Goal: Information Seeking & Learning: Learn about a topic

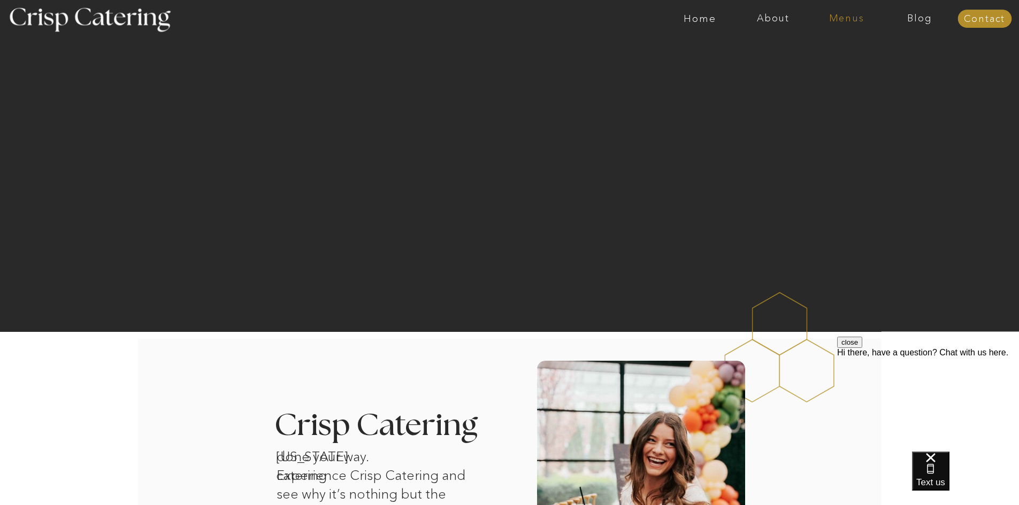
click at [856, 17] on nav "Menus" at bounding box center [846, 18] width 73 height 11
click at [855, 47] on nav "Summer (Mar-Aug)" at bounding box center [850, 48] width 96 height 10
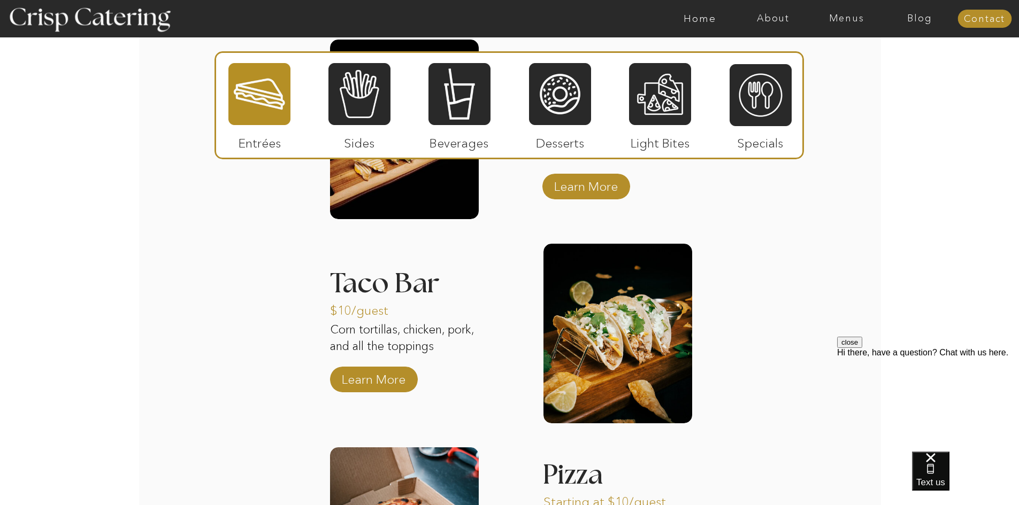
scroll to position [967, 0]
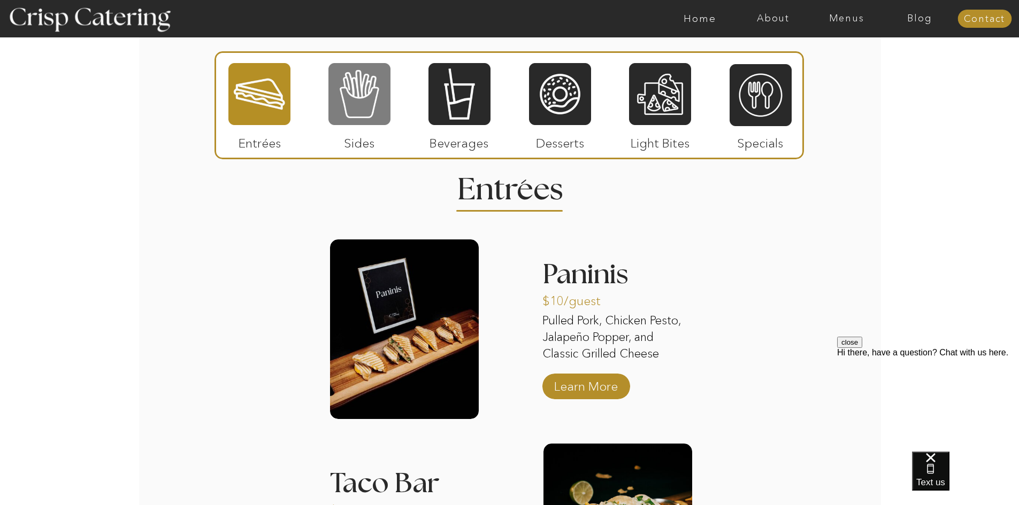
click at [374, 99] on div at bounding box center [359, 94] width 62 height 64
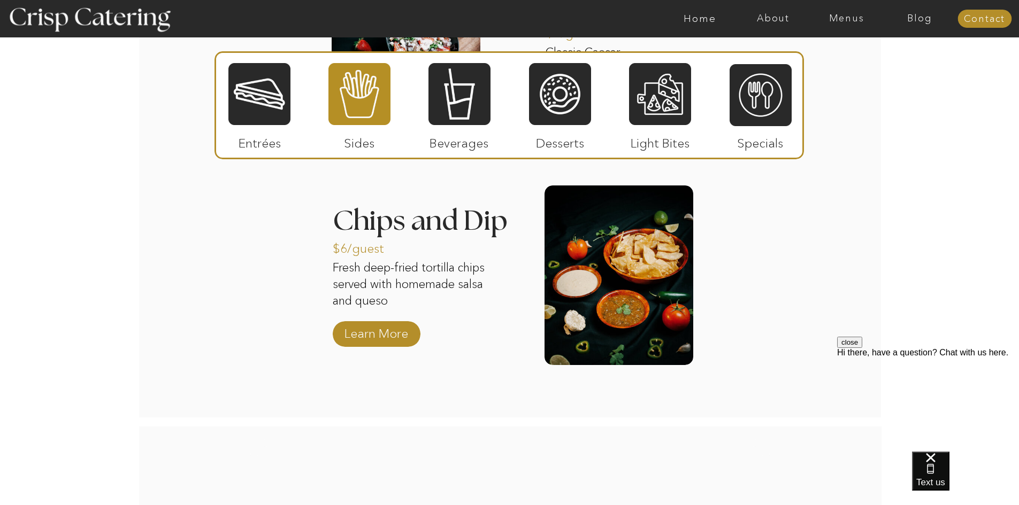
scroll to position [1662, 0]
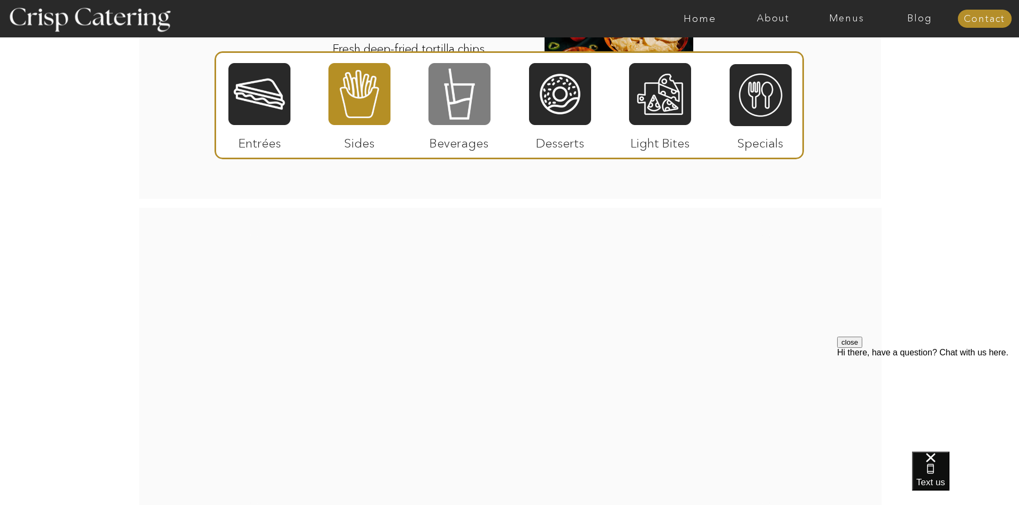
click at [463, 94] on div at bounding box center [459, 94] width 62 height 64
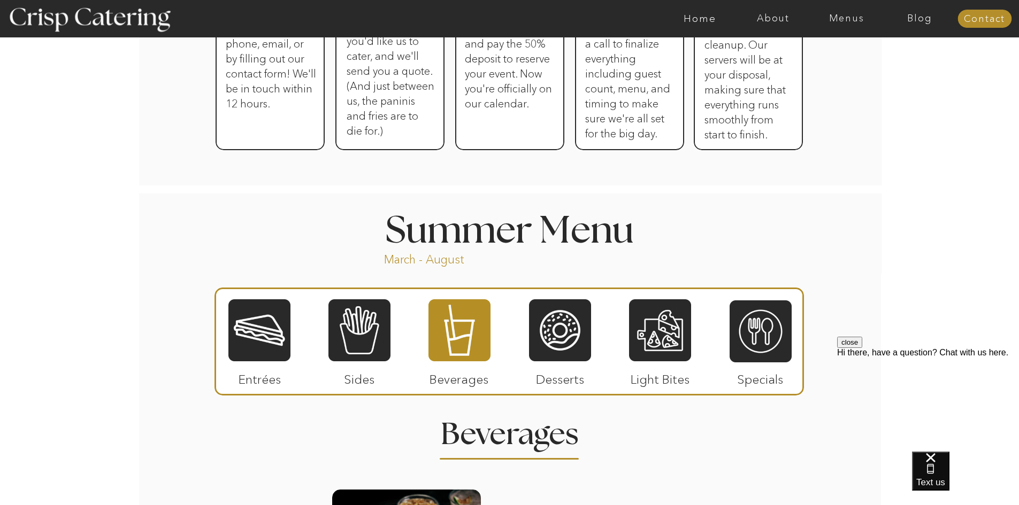
scroll to position [700, 0]
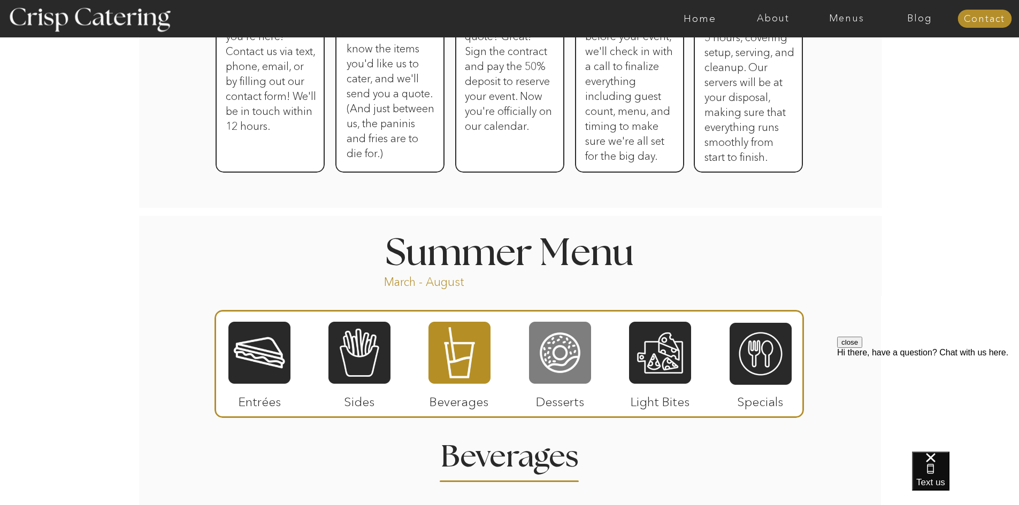
click at [558, 357] on div at bounding box center [560, 353] width 62 height 64
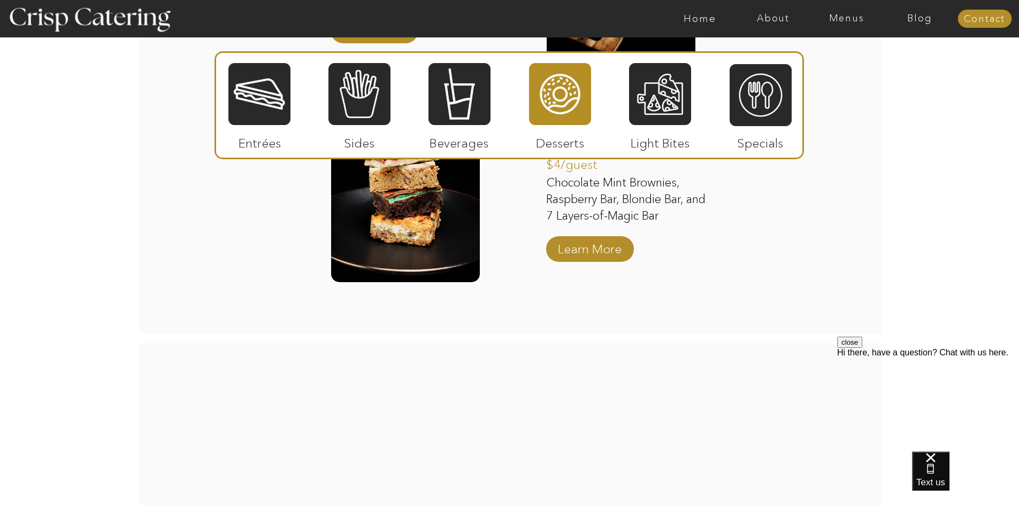
scroll to position [1555, 0]
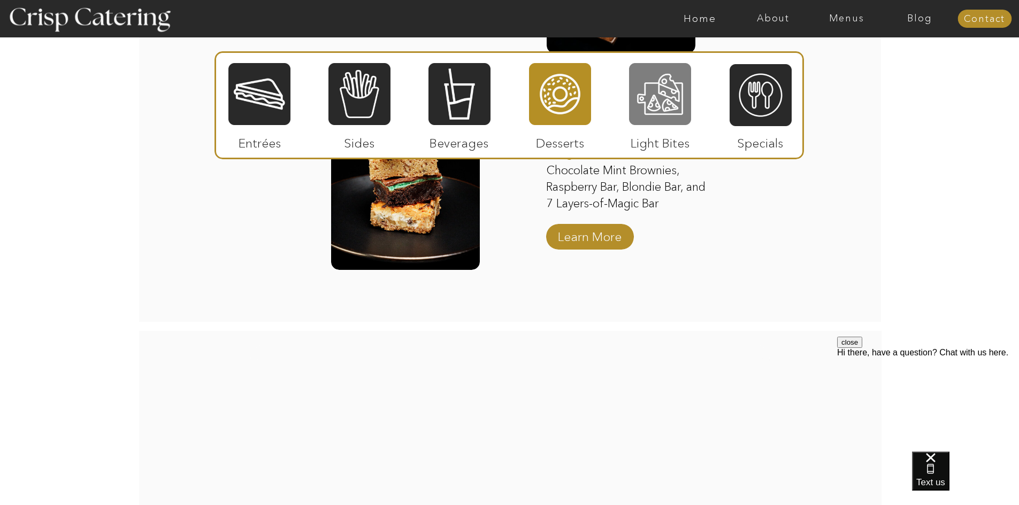
click at [673, 93] on div at bounding box center [660, 94] width 62 height 64
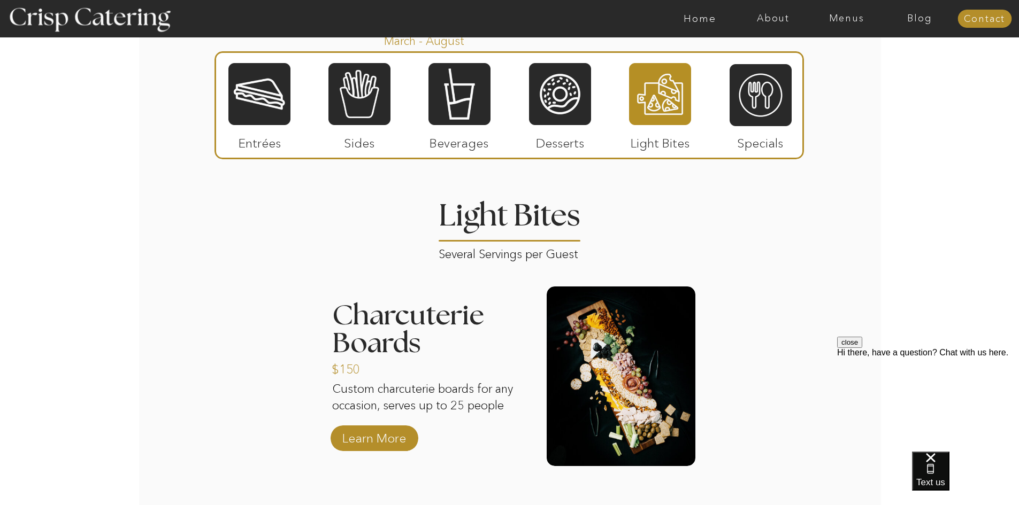
scroll to position [967, 0]
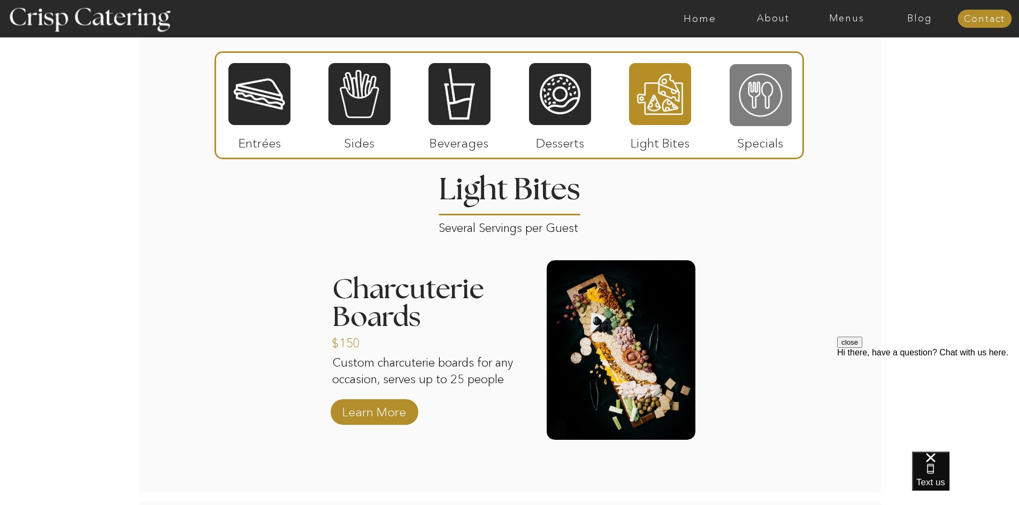
click at [747, 95] on div at bounding box center [760, 95] width 62 height 64
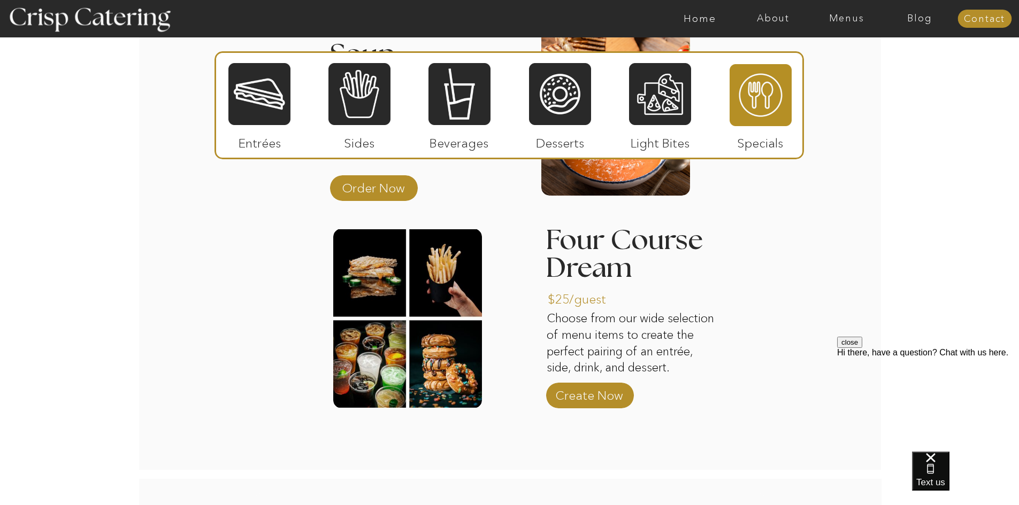
scroll to position [1234, 0]
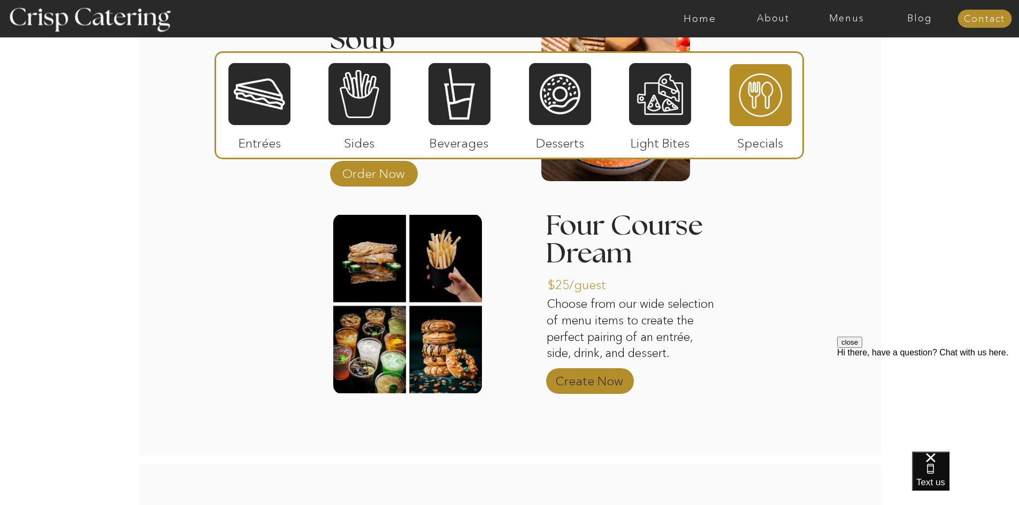
click at [583, 380] on p "Create Now" at bounding box center [589, 378] width 71 height 31
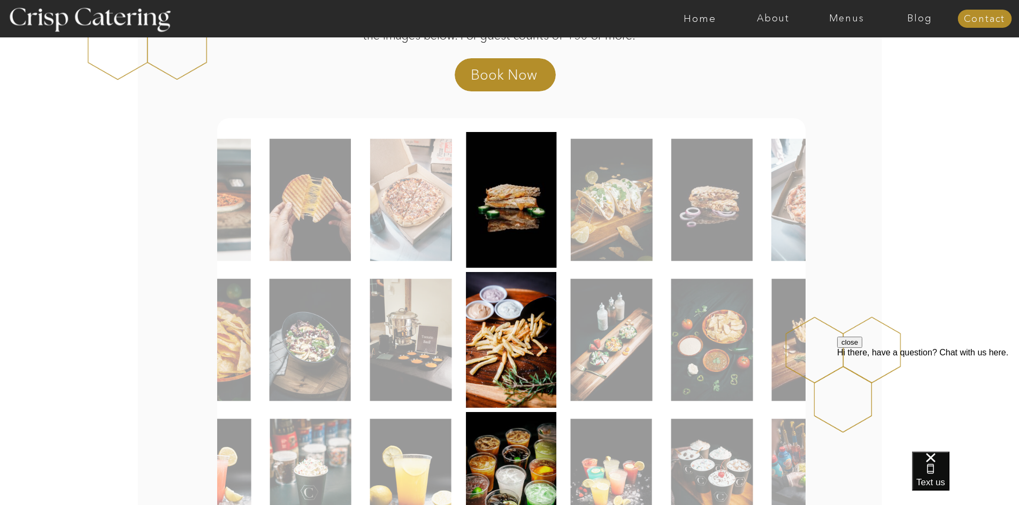
scroll to position [160, 0]
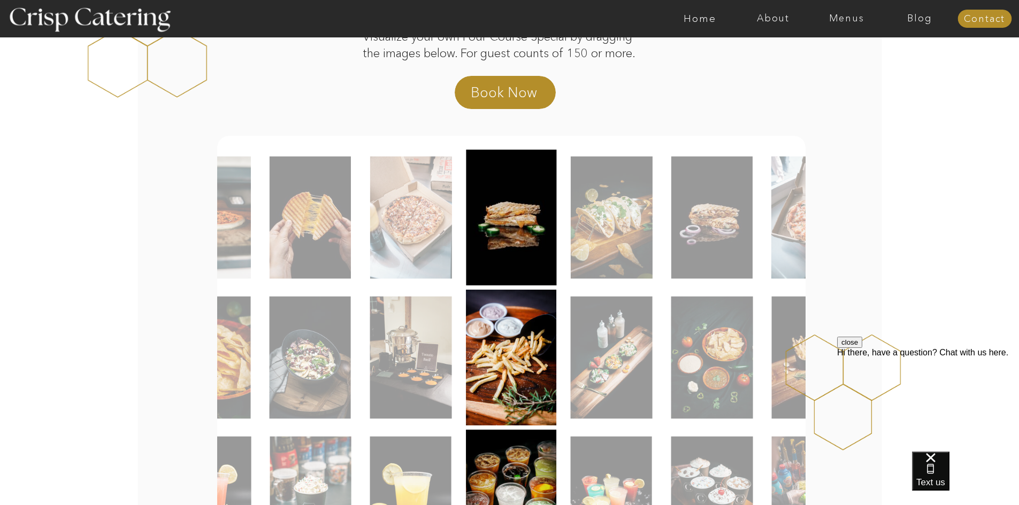
click at [609, 251] on img at bounding box center [612, 218] width 82 height 122
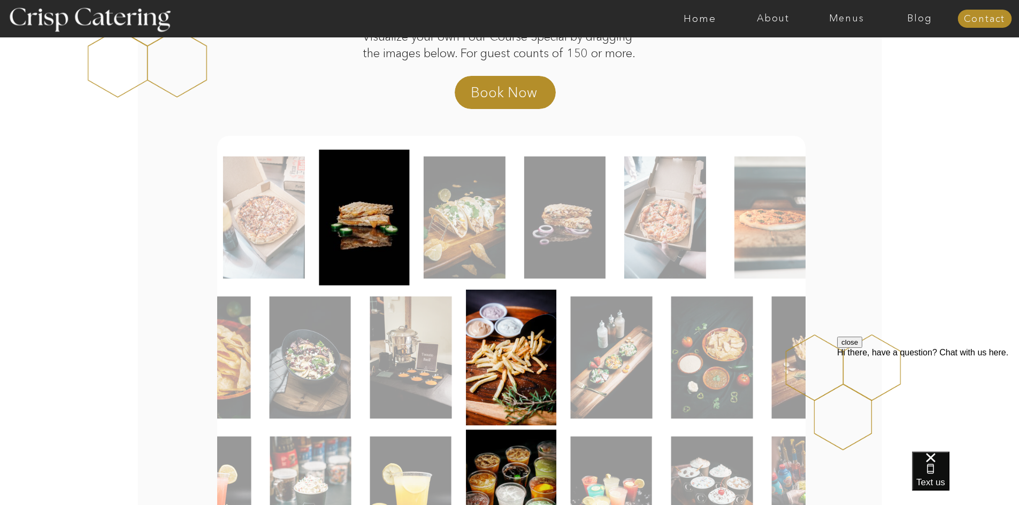
click at [452, 232] on img at bounding box center [465, 218] width 82 height 122
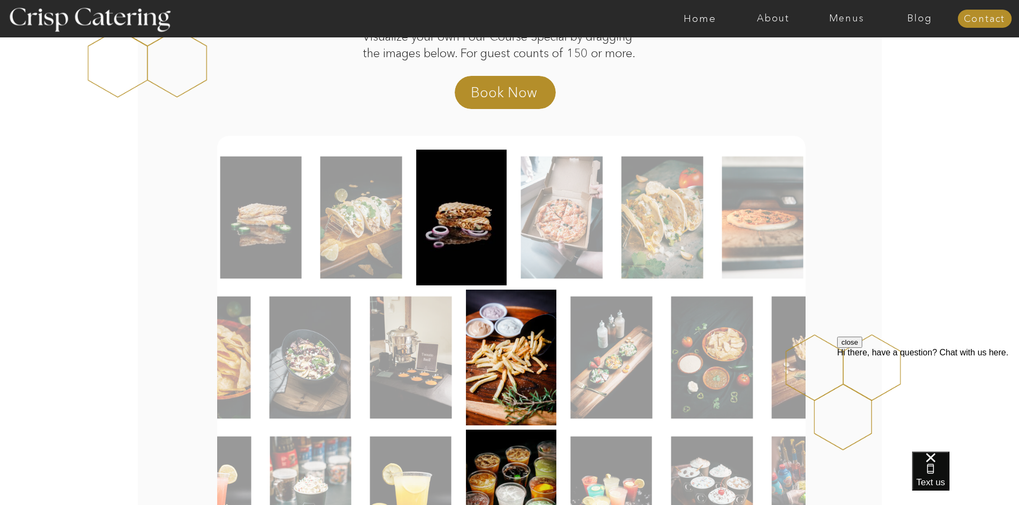
click at [514, 239] on div at bounding box center [510, 218] width 588 height 136
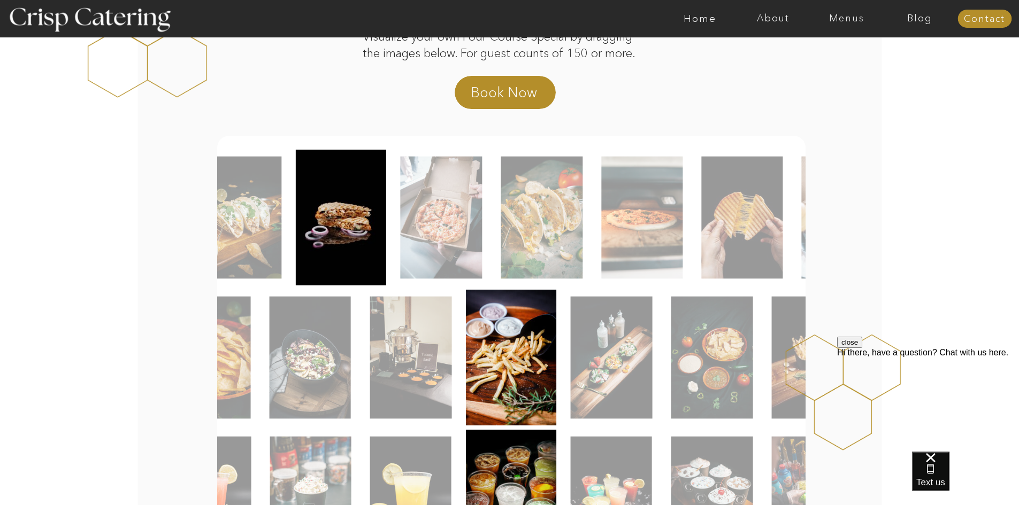
click at [448, 240] on img at bounding box center [441, 218] width 82 height 122
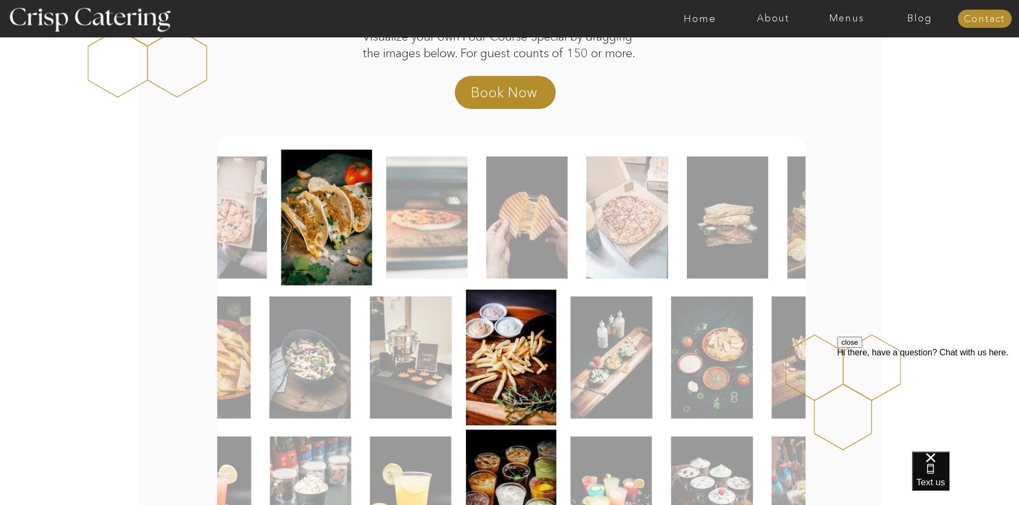
click at [469, 229] on div at bounding box center [511, 218] width 588 height 136
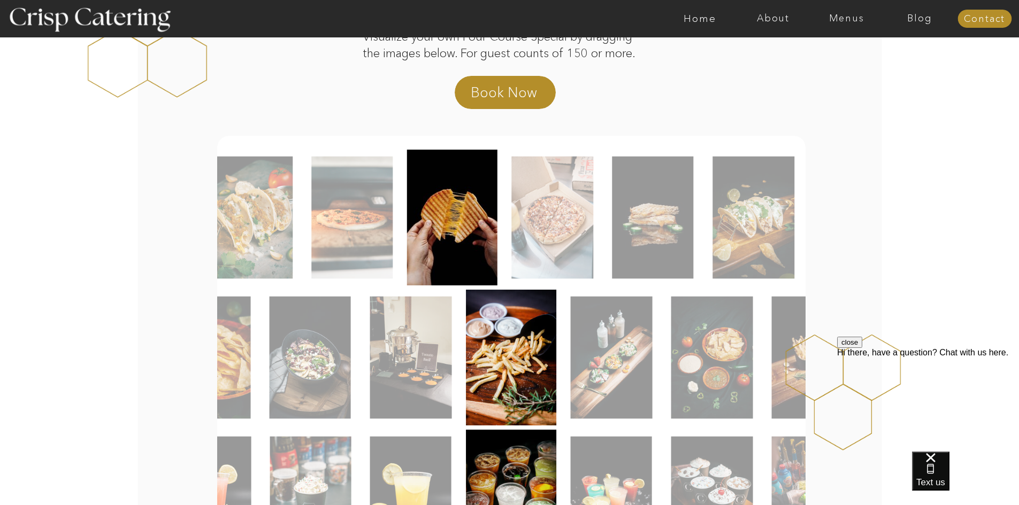
click at [512, 234] on img at bounding box center [553, 218] width 82 height 122
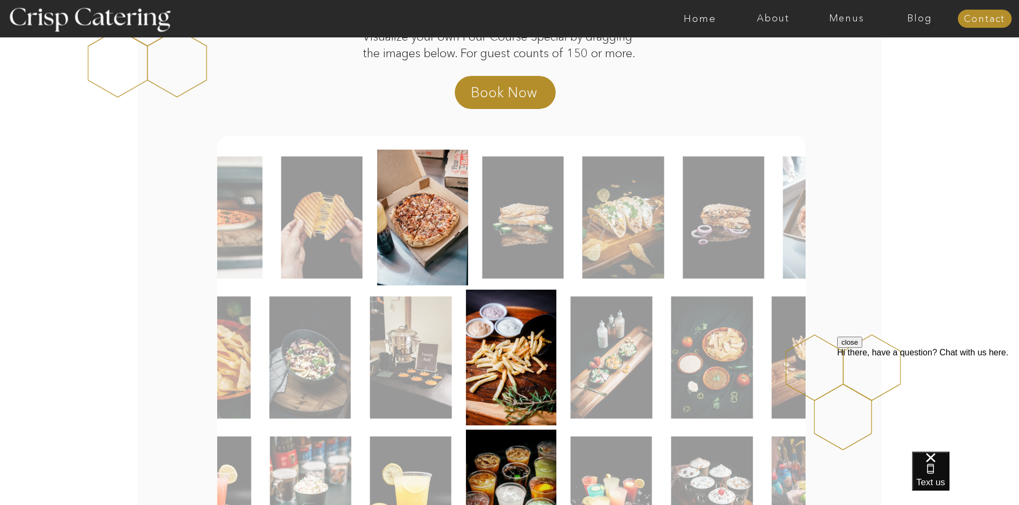
click at [536, 242] on img at bounding box center [522, 218] width 81 height 122
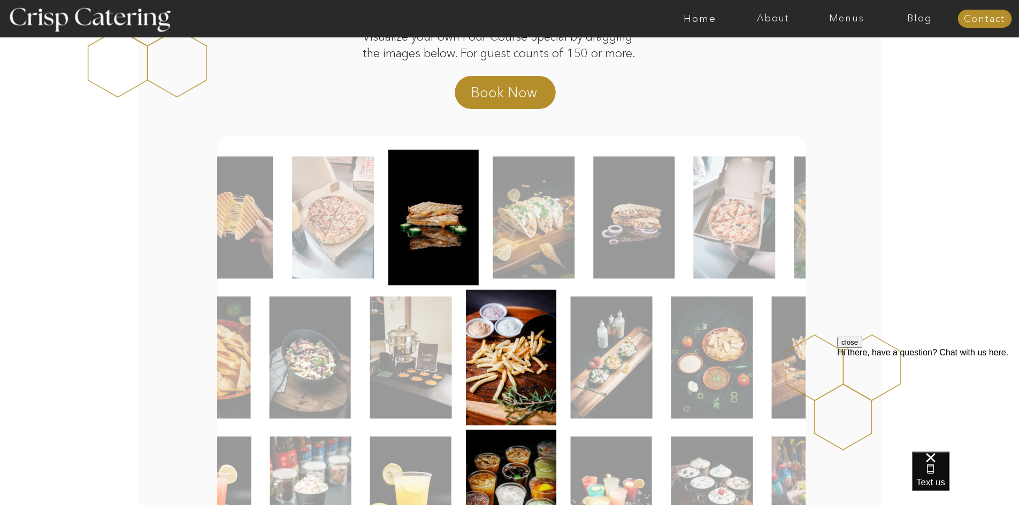
click at [517, 234] on img at bounding box center [534, 218] width 82 height 122
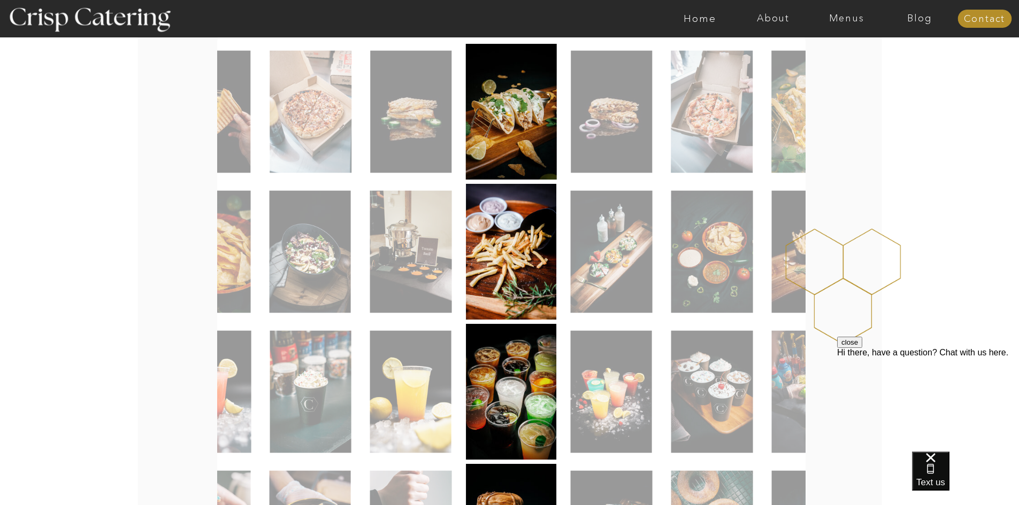
scroll to position [267, 0]
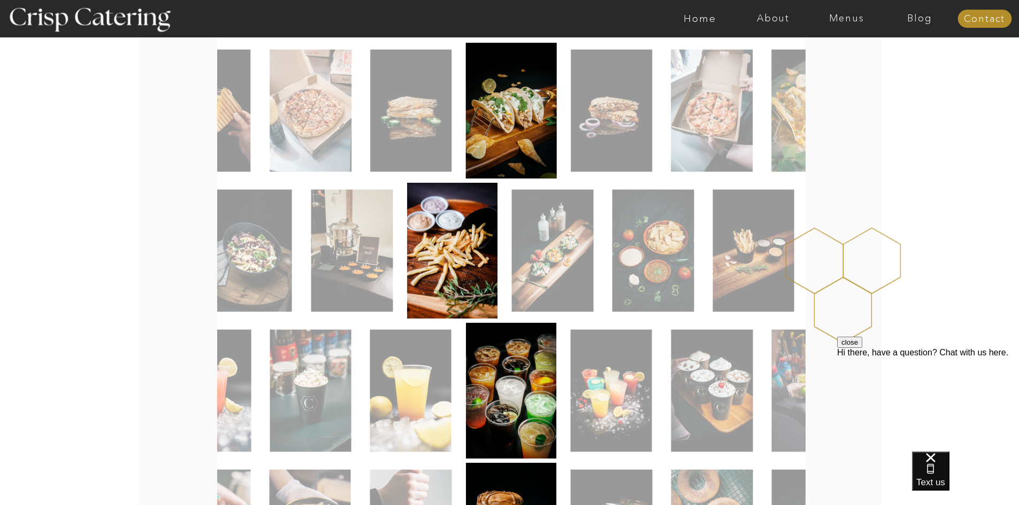
click at [551, 297] on img at bounding box center [553, 251] width 82 height 122
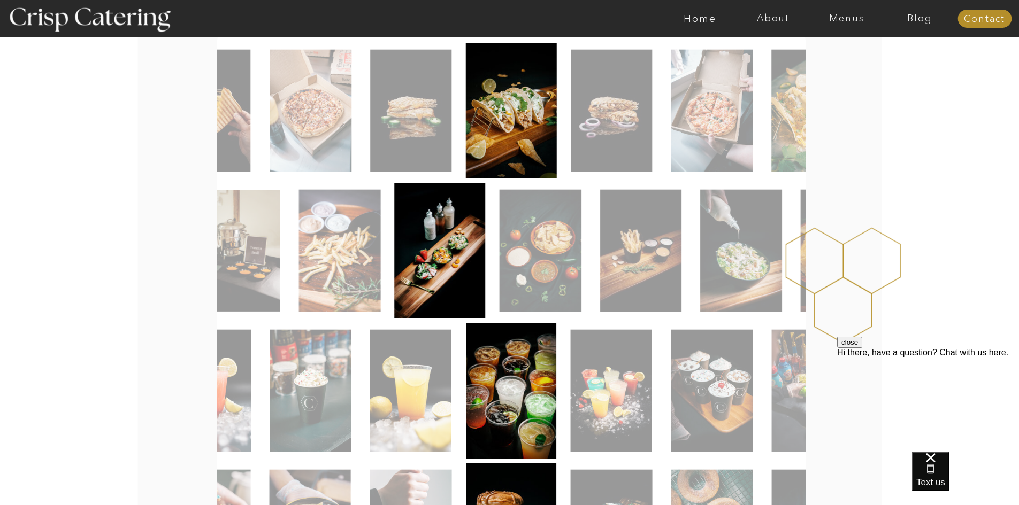
click at [532, 281] on img at bounding box center [540, 251] width 82 height 122
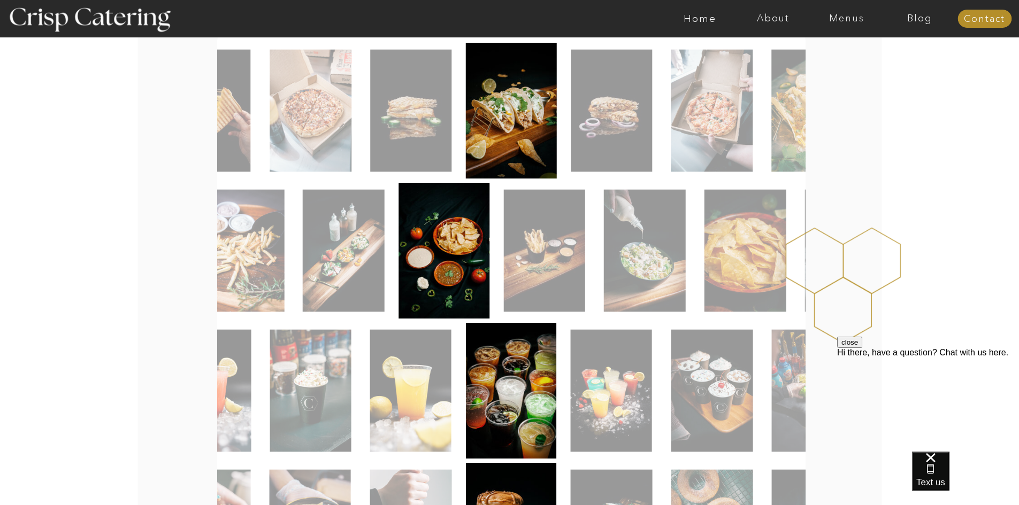
click at [538, 286] on img at bounding box center [544, 251] width 81 height 122
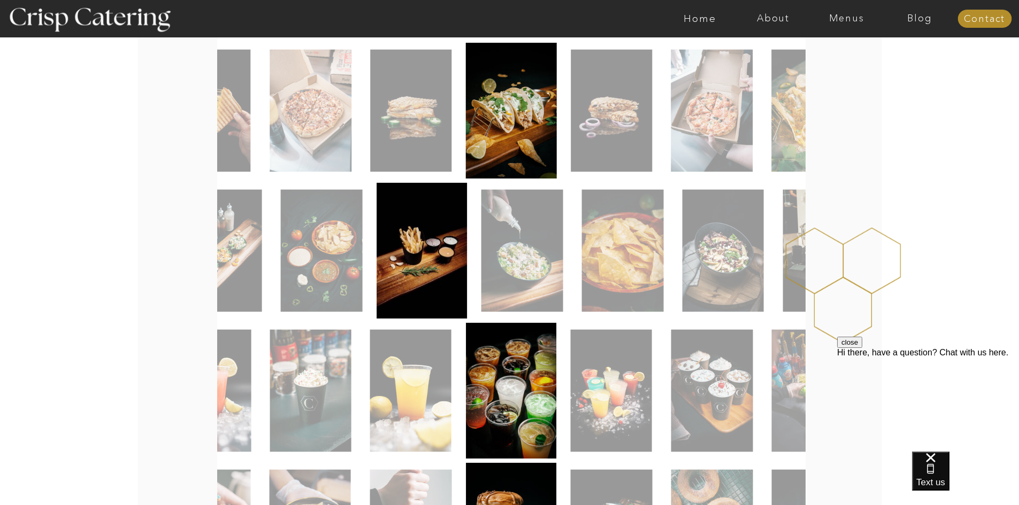
click at [525, 279] on img at bounding box center [522, 251] width 82 height 122
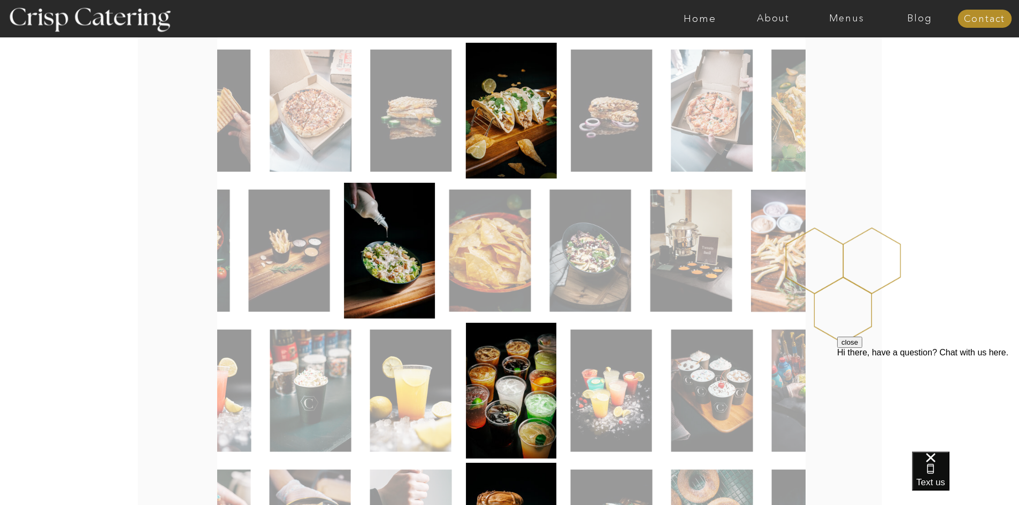
click at [516, 280] on img at bounding box center [490, 251] width 82 height 122
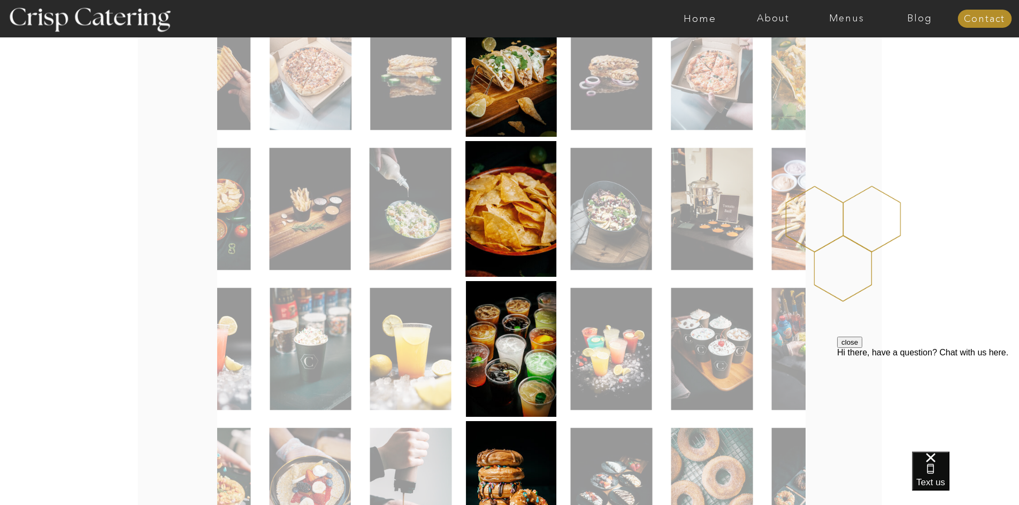
scroll to position [374, 0]
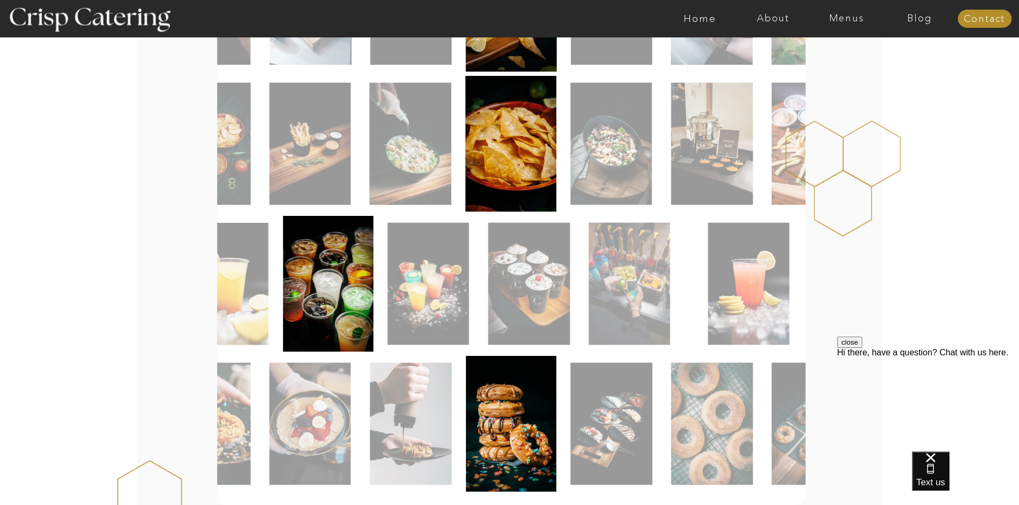
click at [383, 313] on div at bounding box center [577, 284] width 588 height 136
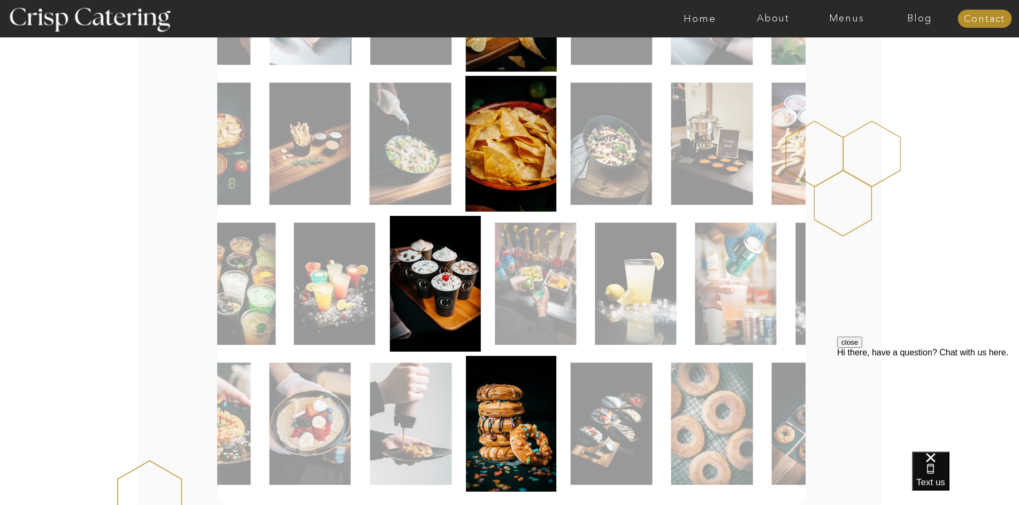
click at [462, 303] on img at bounding box center [435, 284] width 91 height 136
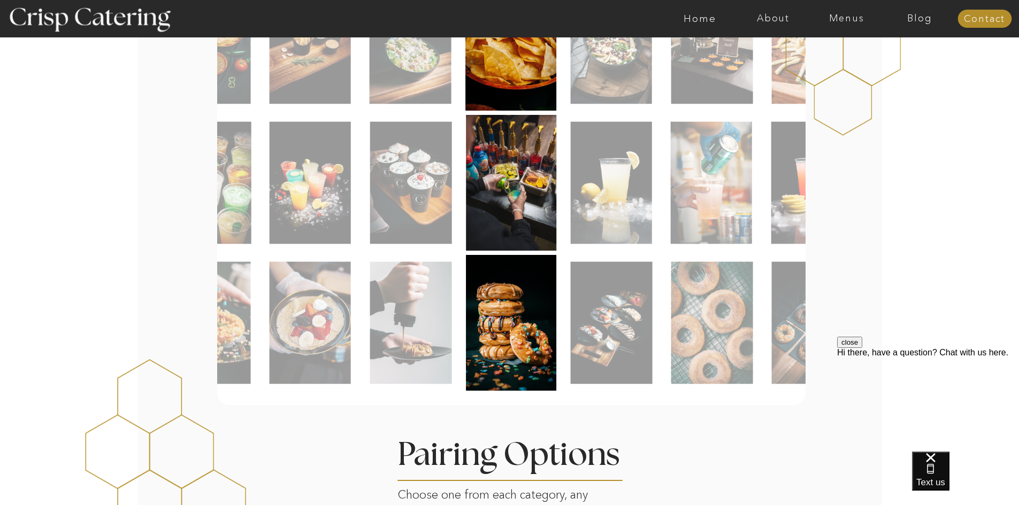
scroll to position [481, 0]
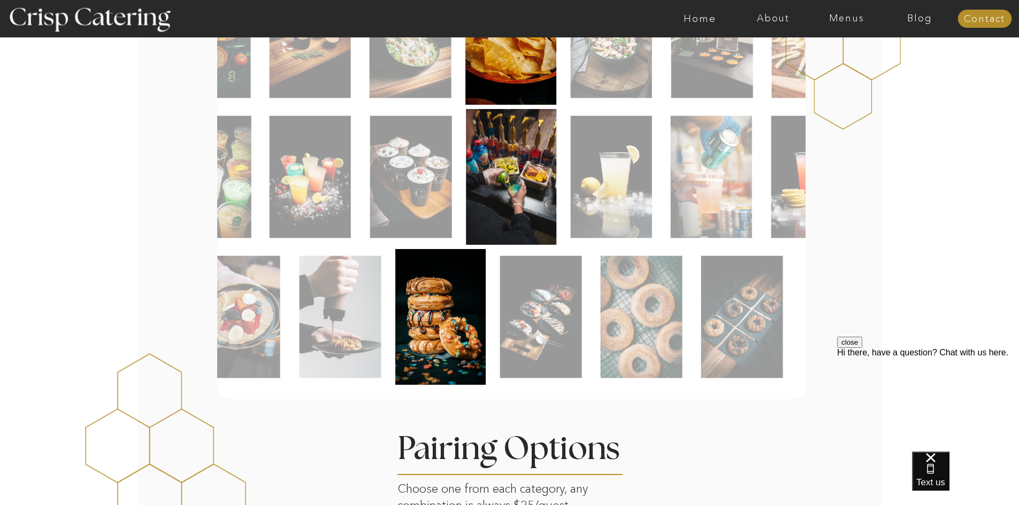
click at [525, 337] on img at bounding box center [541, 317] width 82 height 122
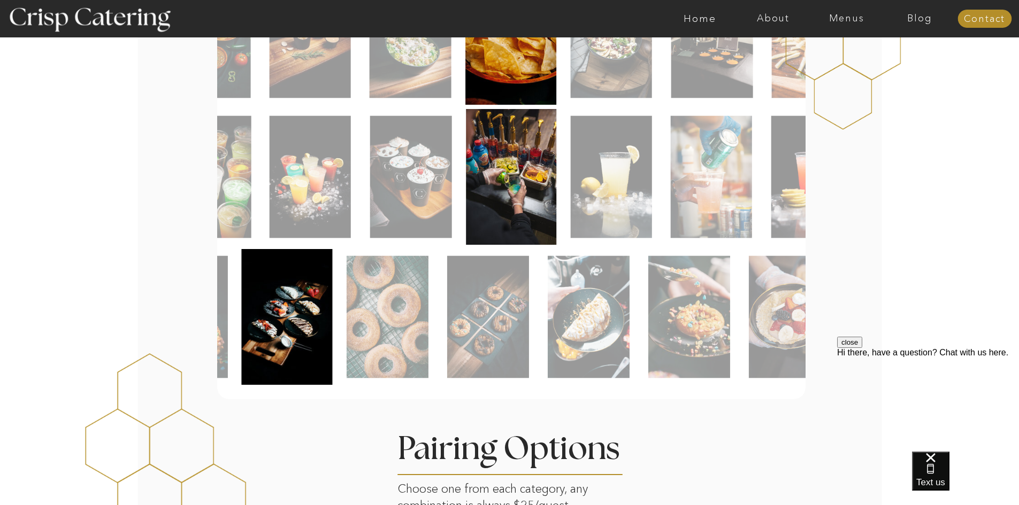
click at [390, 326] on img at bounding box center [388, 317] width 82 height 122
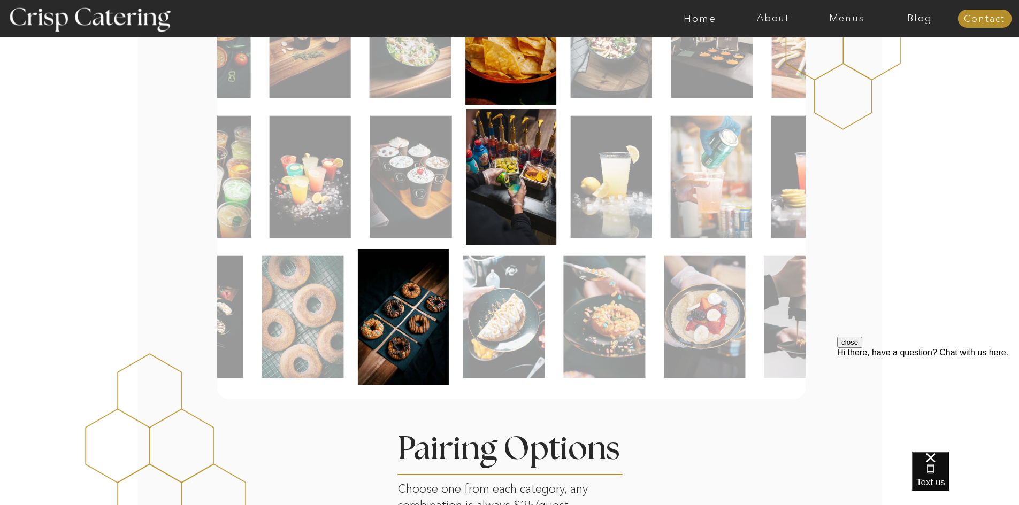
click at [563, 320] on img at bounding box center [604, 317] width 82 height 122
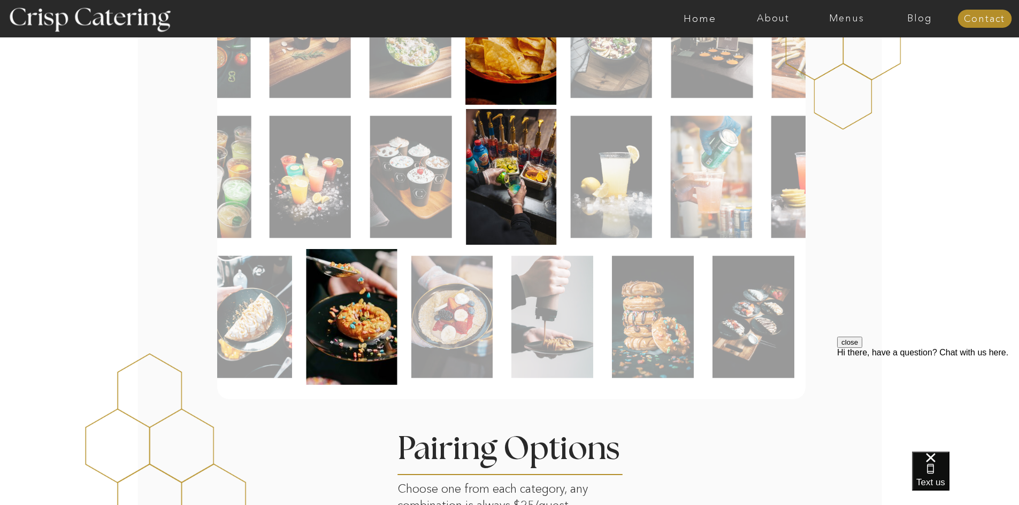
click at [474, 314] on img at bounding box center [451, 317] width 81 height 122
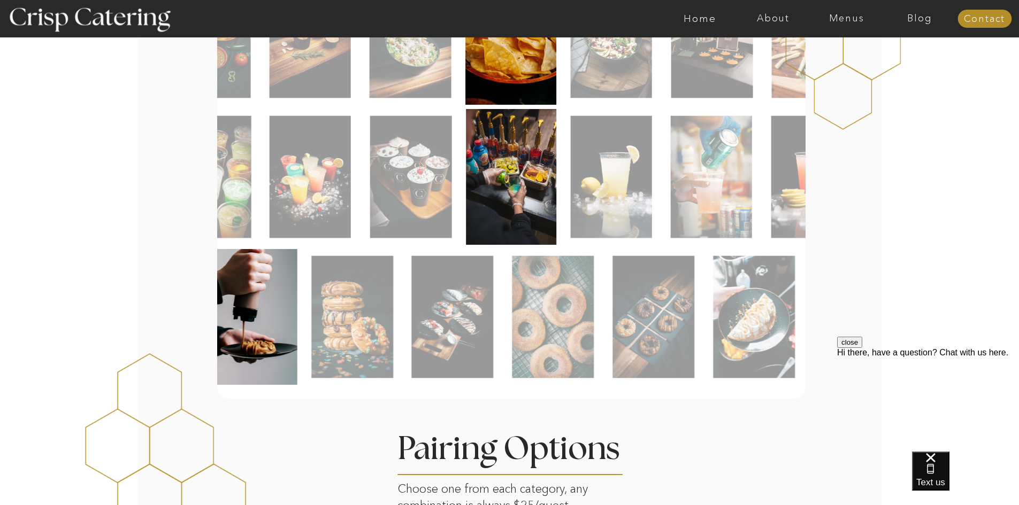
click at [488, 342] on img at bounding box center [453, 317] width 82 height 122
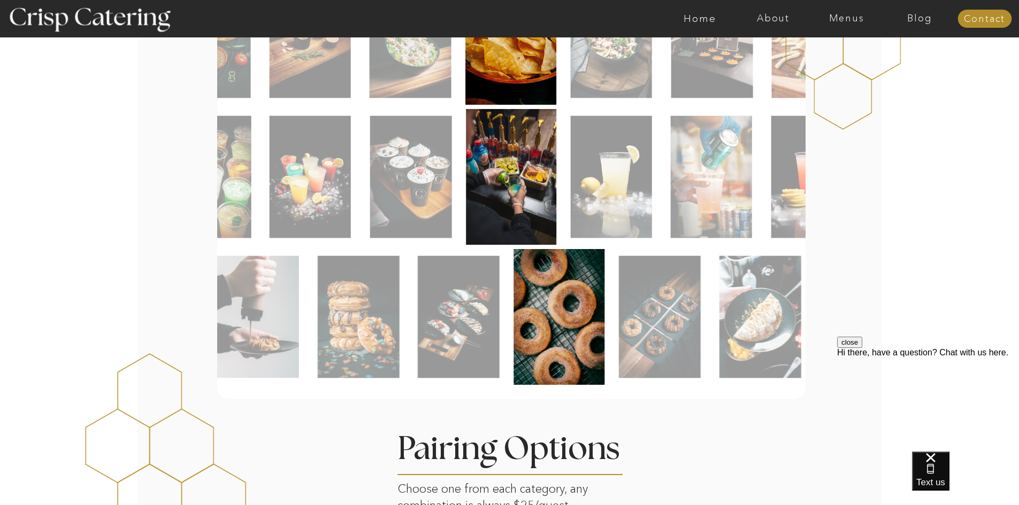
click at [583, 329] on img at bounding box center [559, 317] width 91 height 136
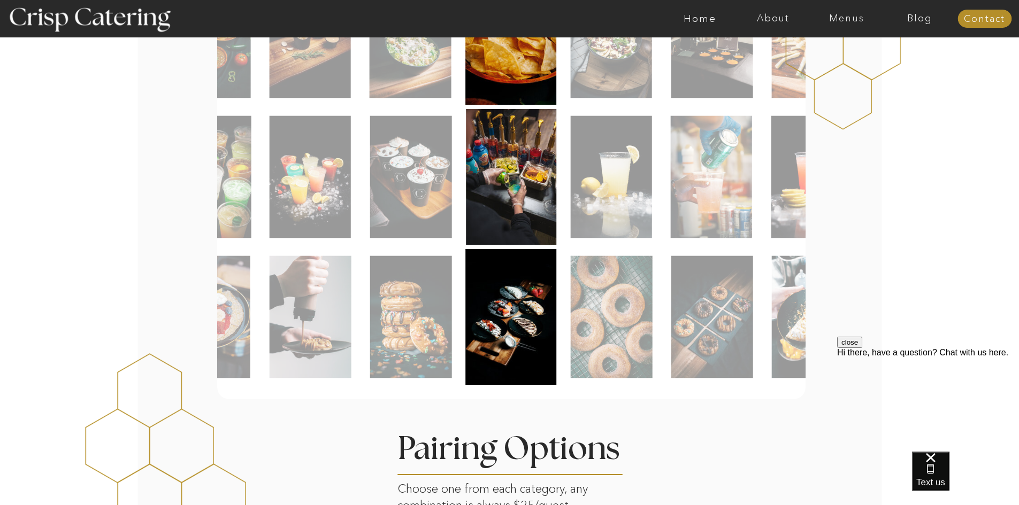
click at [428, 331] on img at bounding box center [411, 317] width 82 height 122
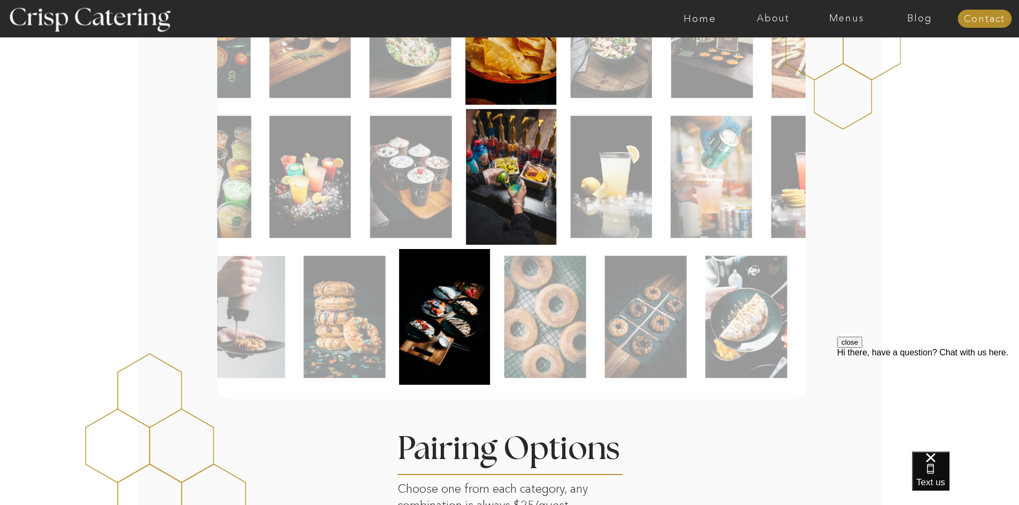
click at [399, 314] on img at bounding box center [444, 317] width 91 height 136
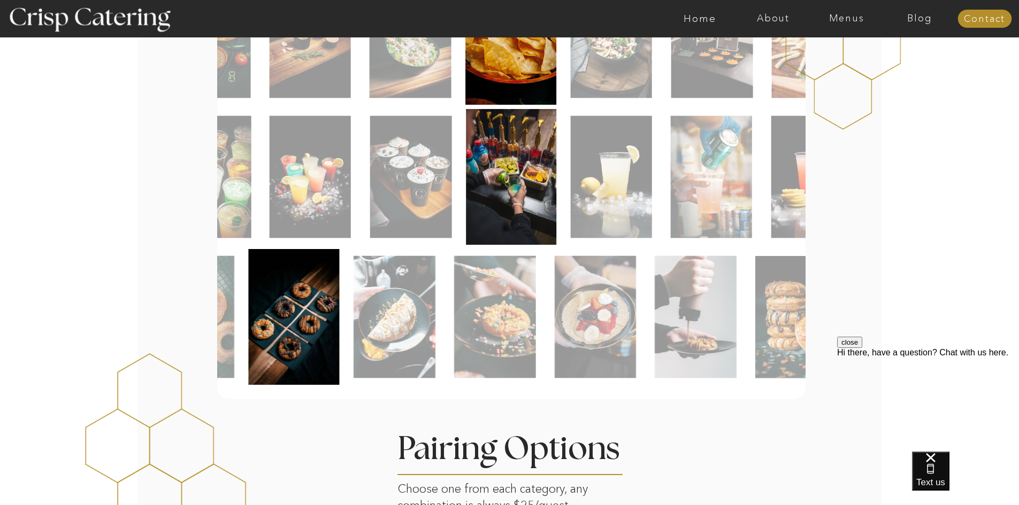
click at [359, 324] on img at bounding box center [394, 317] width 82 height 122
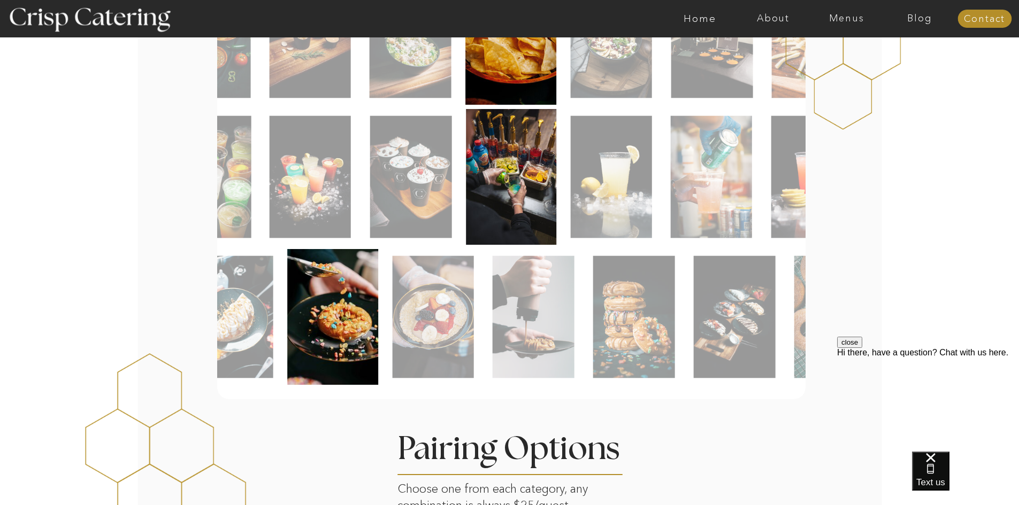
click at [393, 326] on img at bounding box center [433, 317] width 81 height 122
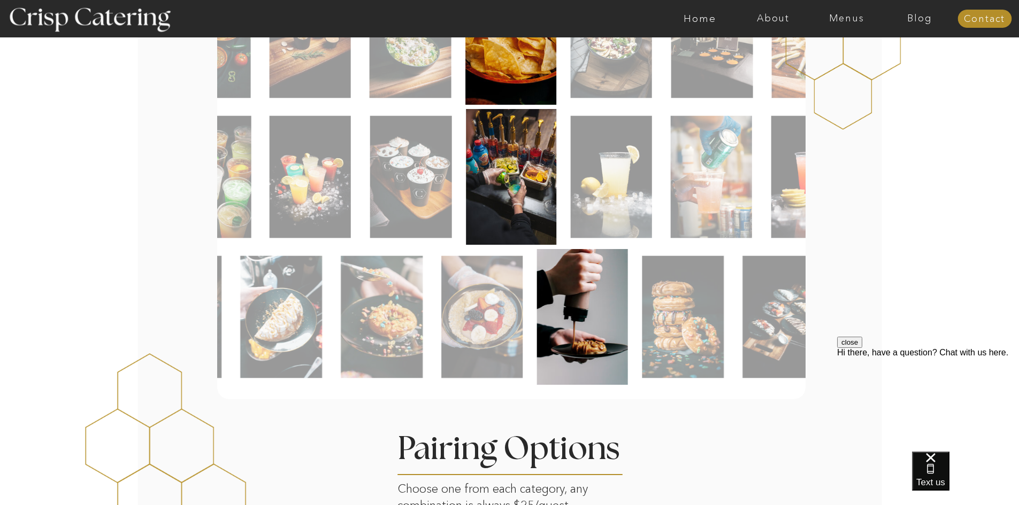
click at [518, 327] on img at bounding box center [481, 317] width 81 height 122
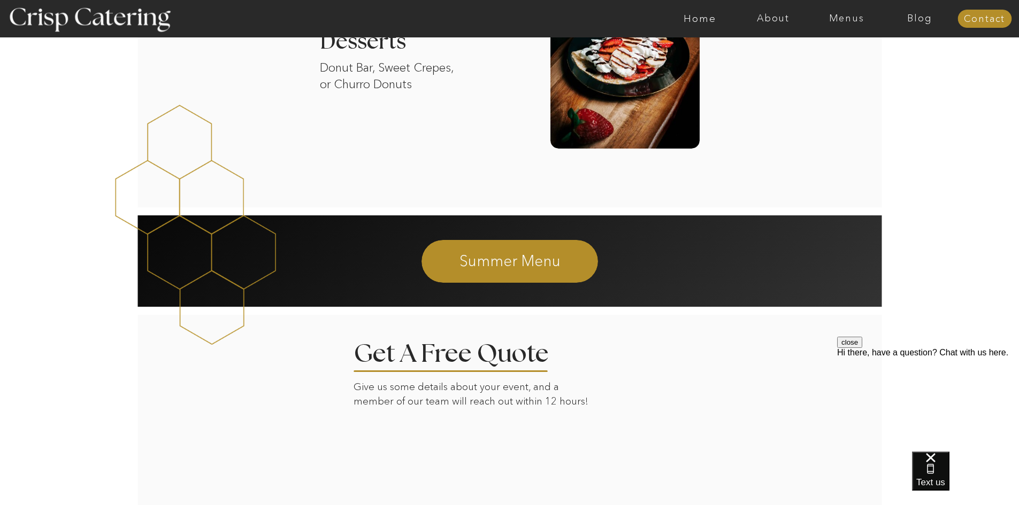
scroll to position [1658, 0]
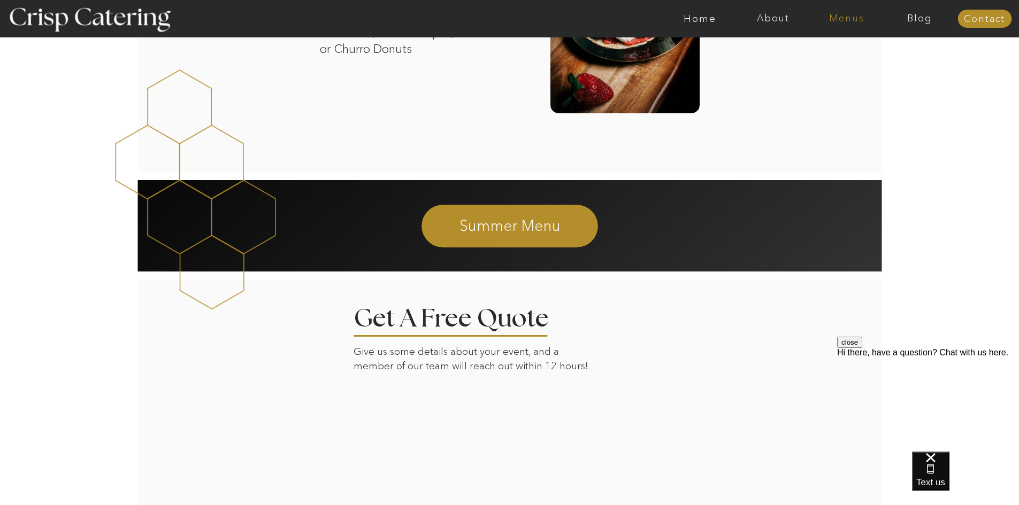
click at [850, 17] on nav "Menus" at bounding box center [846, 18] width 73 height 11
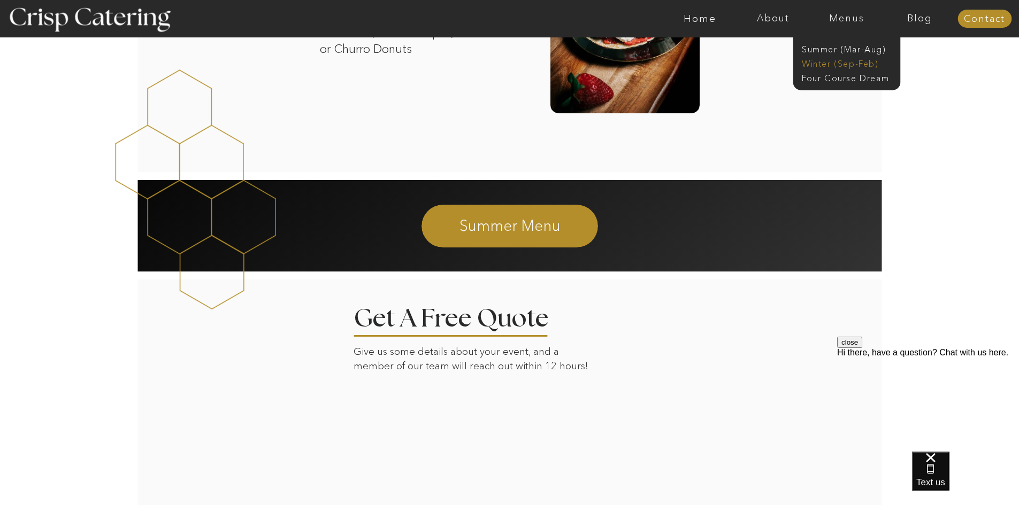
click at [855, 62] on nav "Winter (Sep-Feb)" at bounding box center [846, 63] width 88 height 10
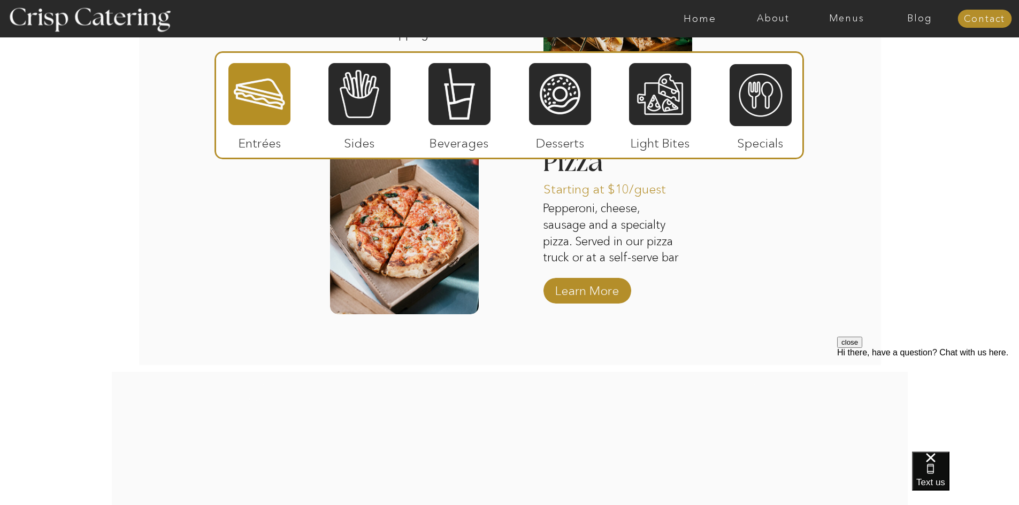
scroll to position [1818, 0]
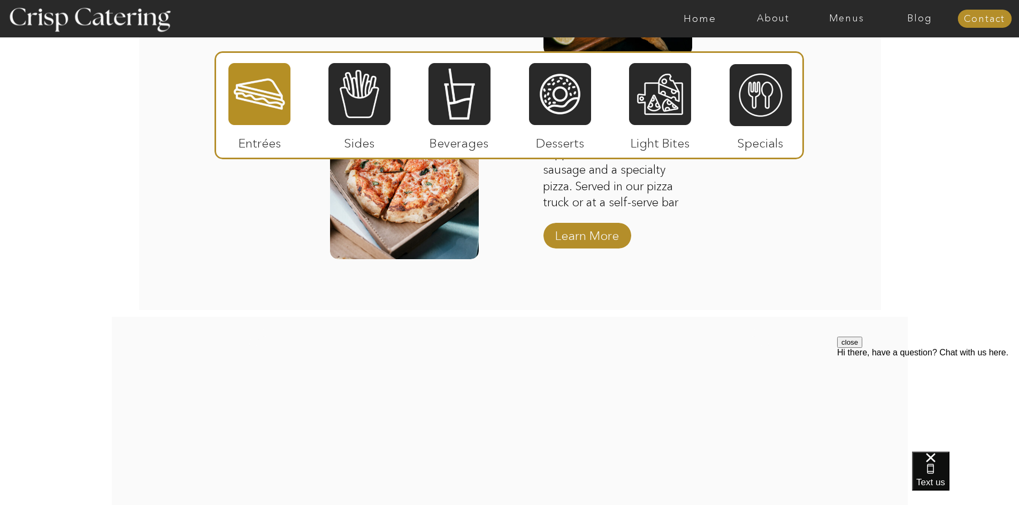
click at [371, 97] on div at bounding box center [359, 94] width 62 height 64
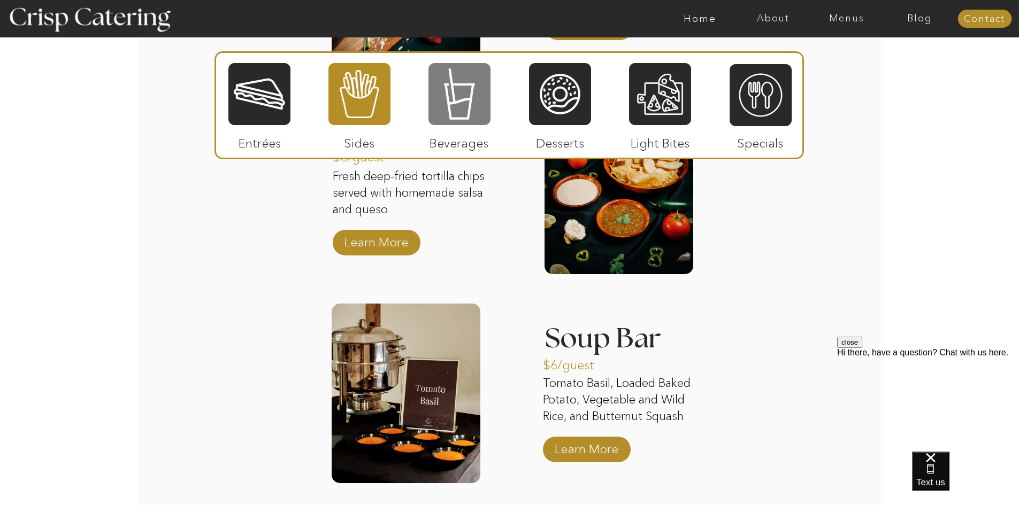
click at [471, 101] on div at bounding box center [459, 94] width 62 height 64
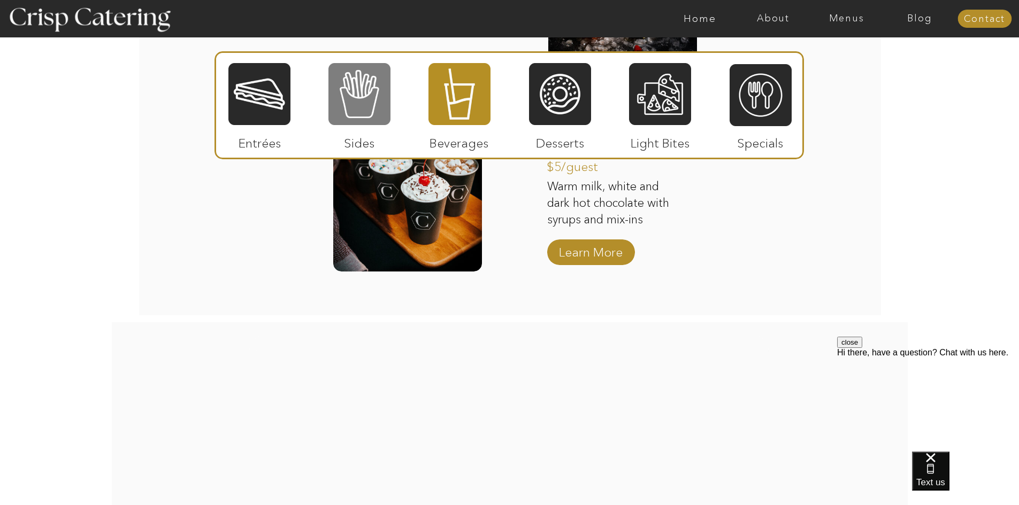
click at [356, 83] on div at bounding box center [359, 94] width 62 height 64
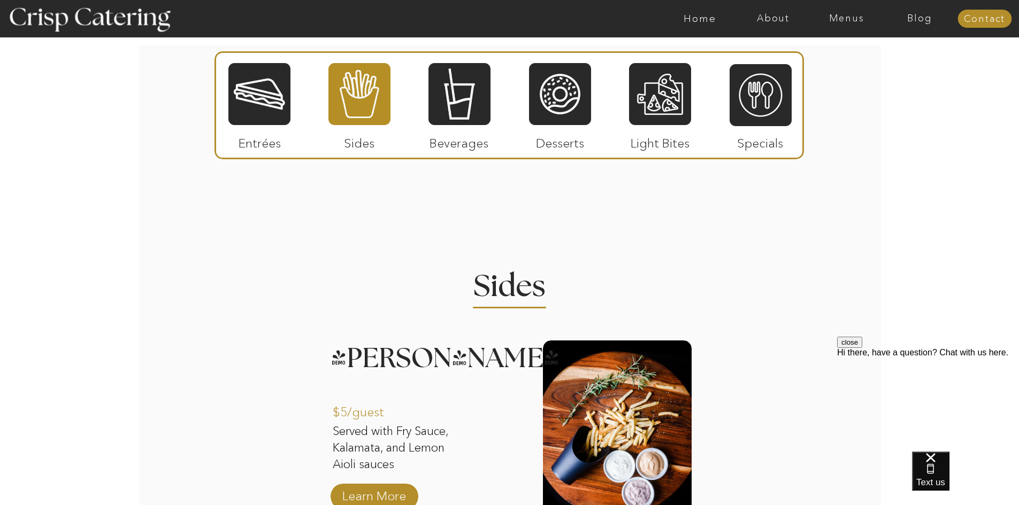
scroll to position [1123, 0]
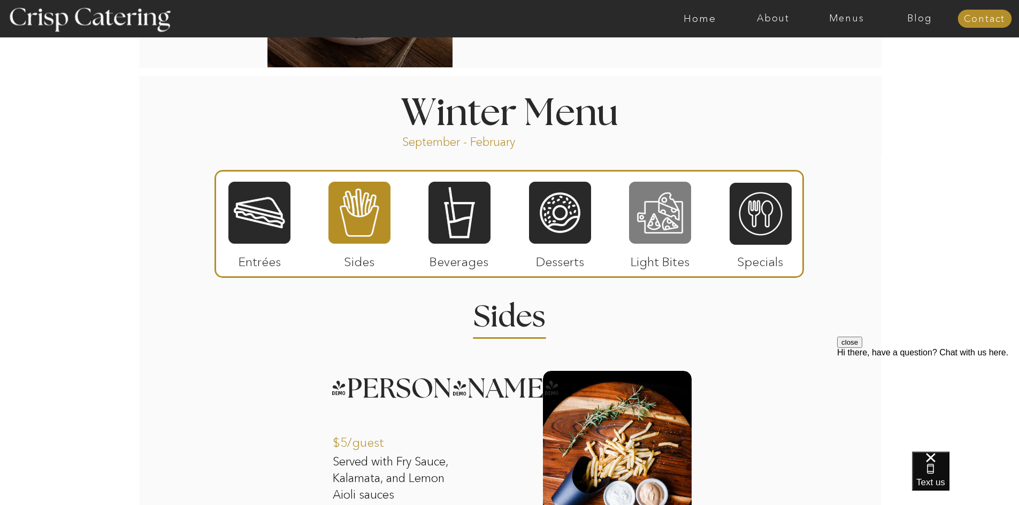
click at [674, 220] on div at bounding box center [660, 213] width 62 height 64
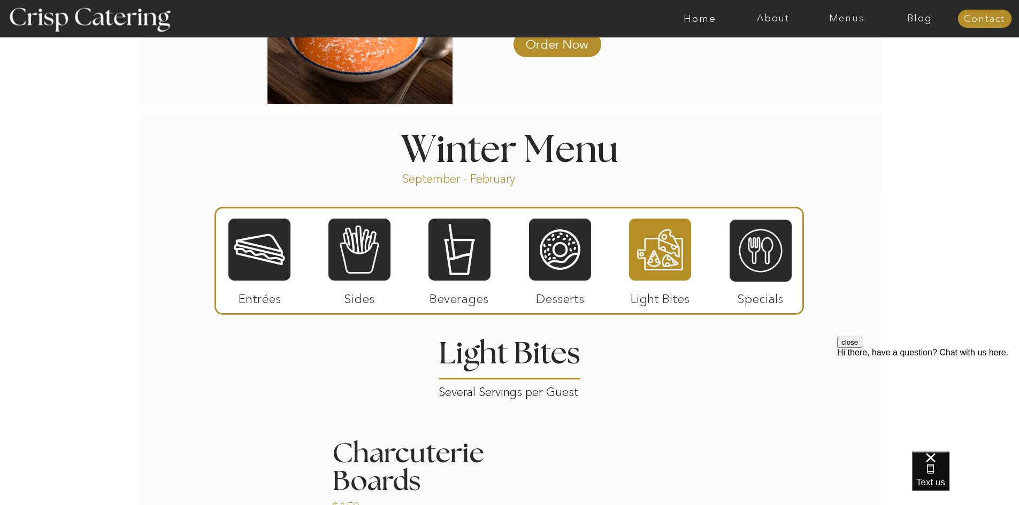
scroll to position [1070, 0]
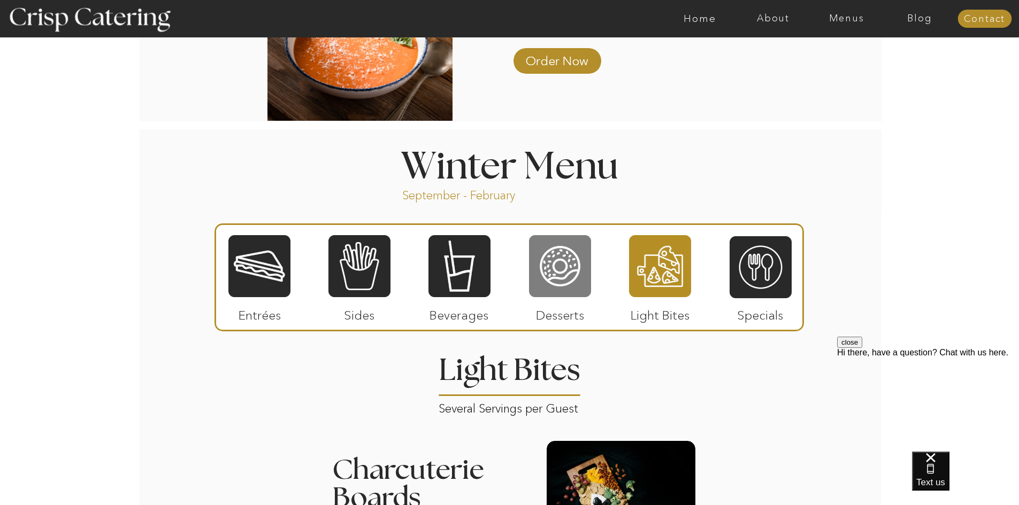
click at [554, 265] on div at bounding box center [560, 266] width 62 height 64
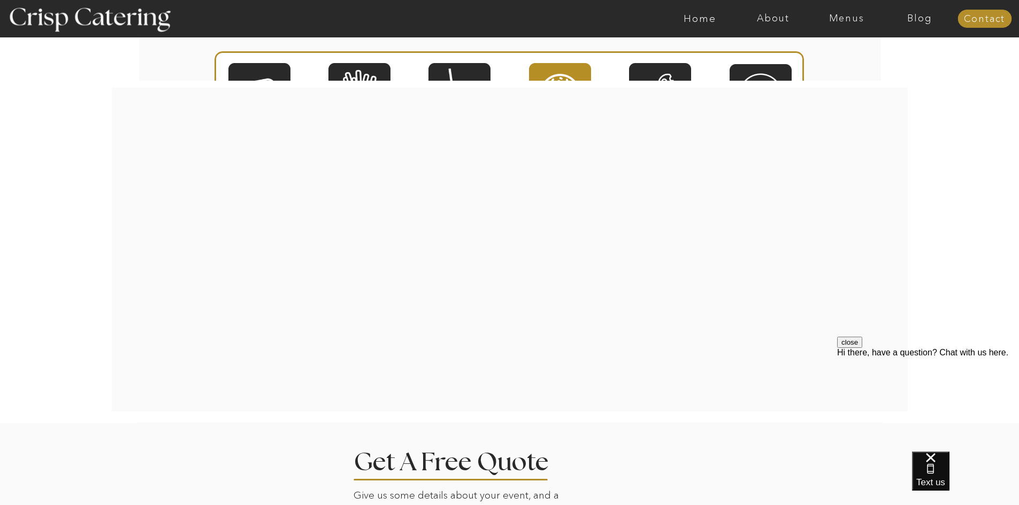
scroll to position [2086, 0]
